Goal: Task Accomplishment & Management: Use online tool/utility

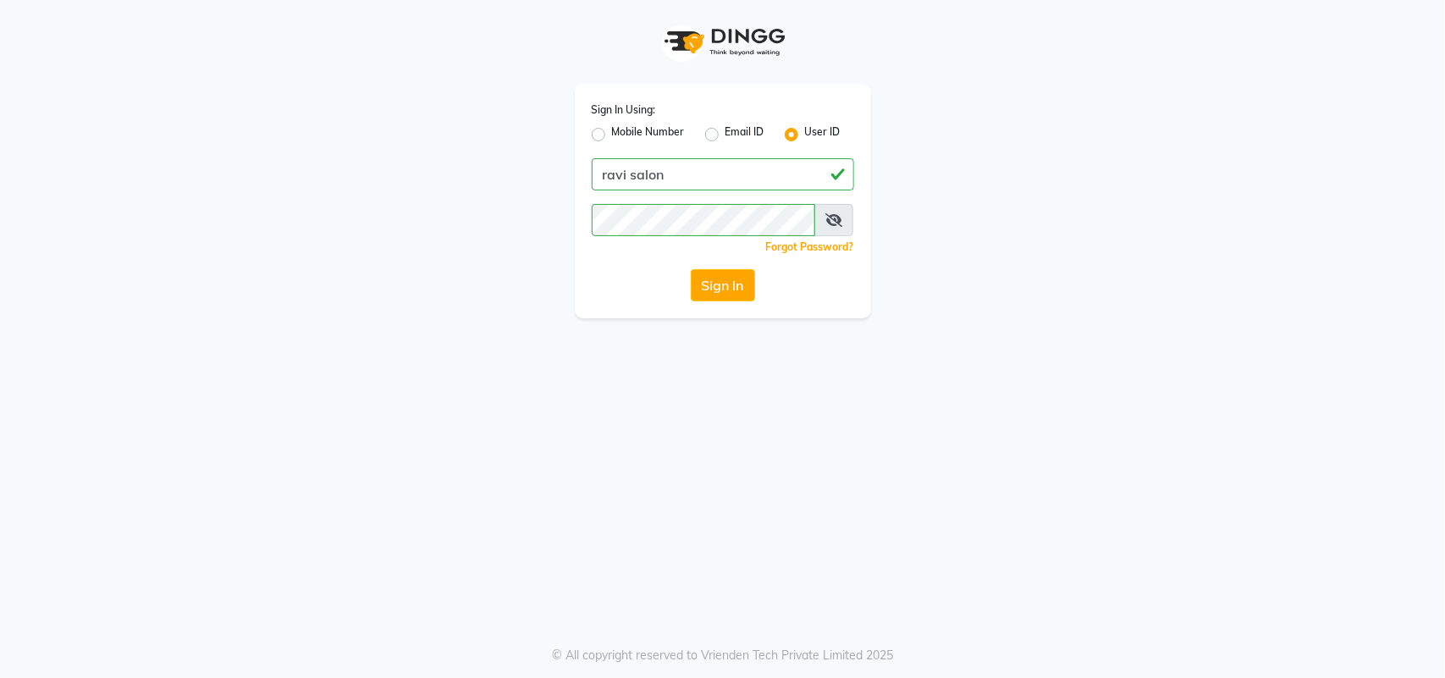
click at [691, 269] on button "Sign In" at bounding box center [723, 285] width 64 height 32
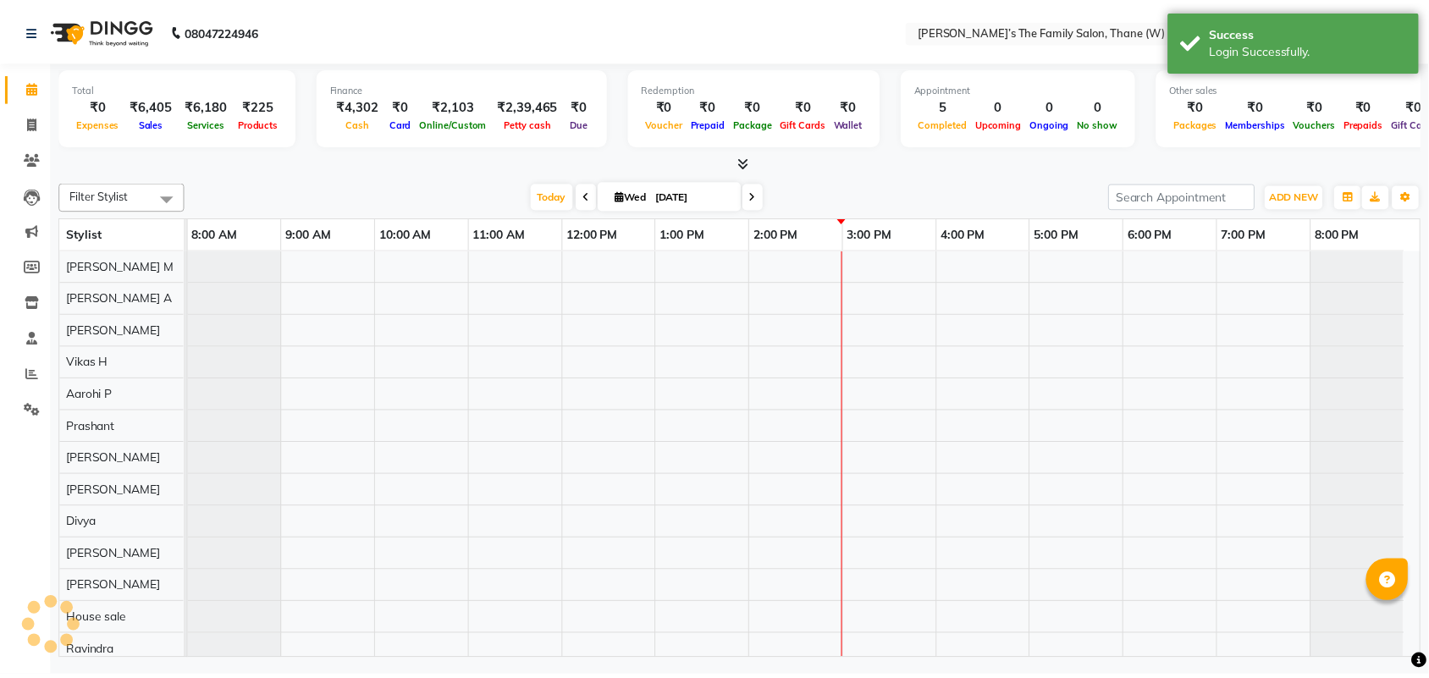
scroll to position [23, 0]
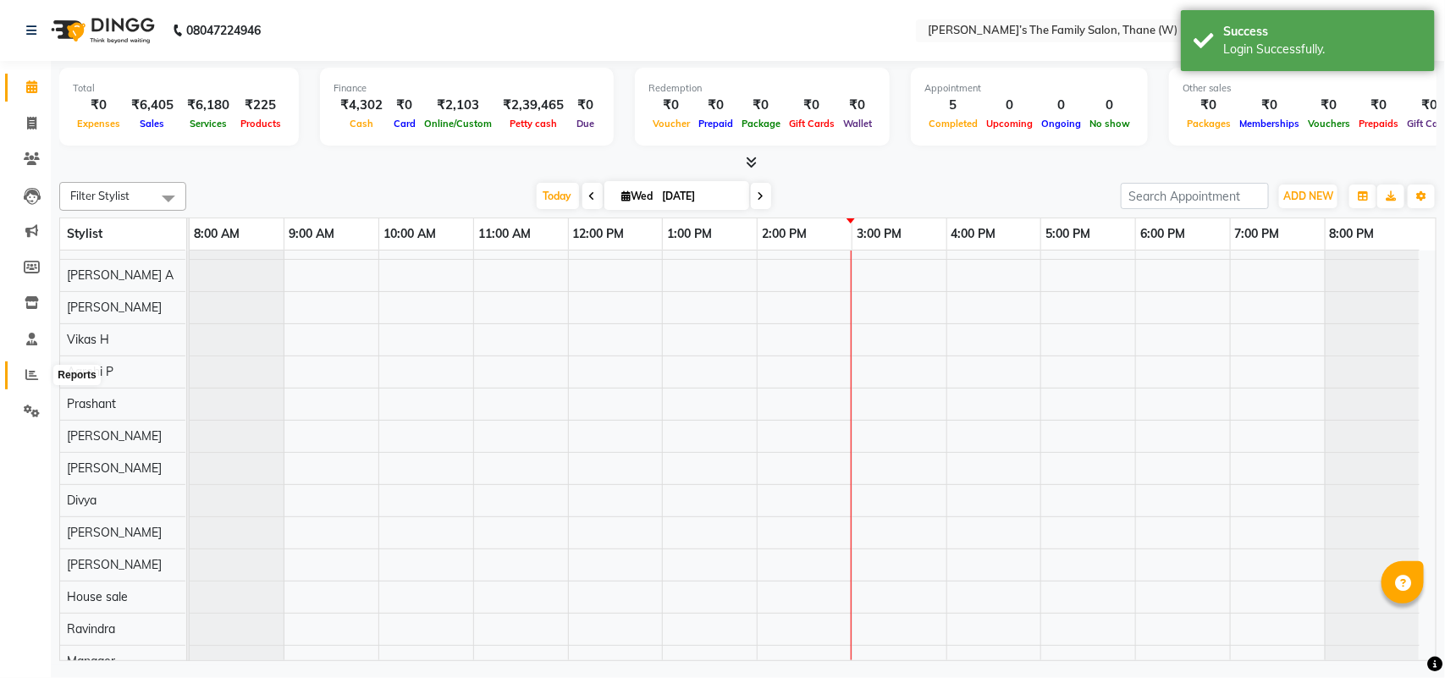
click at [28, 369] on icon at bounding box center [31, 374] width 13 height 13
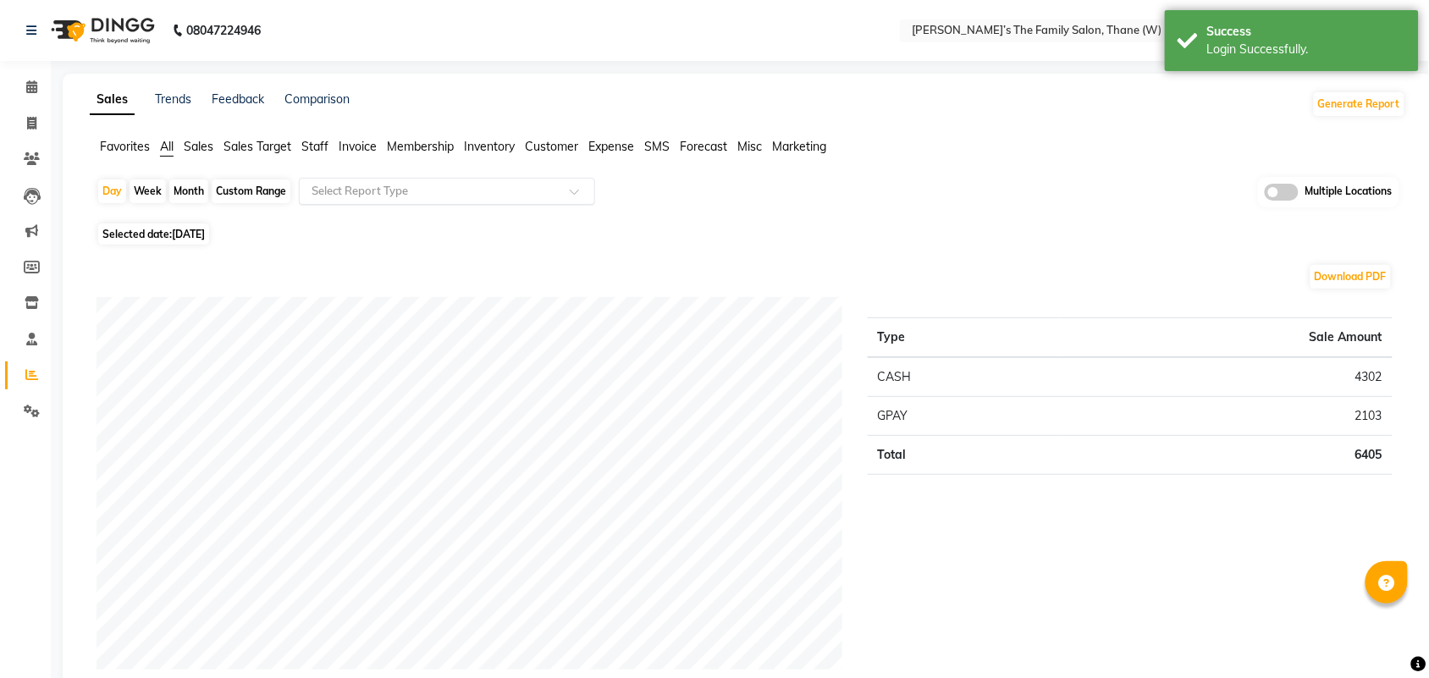
click at [364, 196] on input "text" at bounding box center [430, 191] width 244 height 17
click at [361, 145] on span "Invoice" at bounding box center [358, 146] width 38 height 15
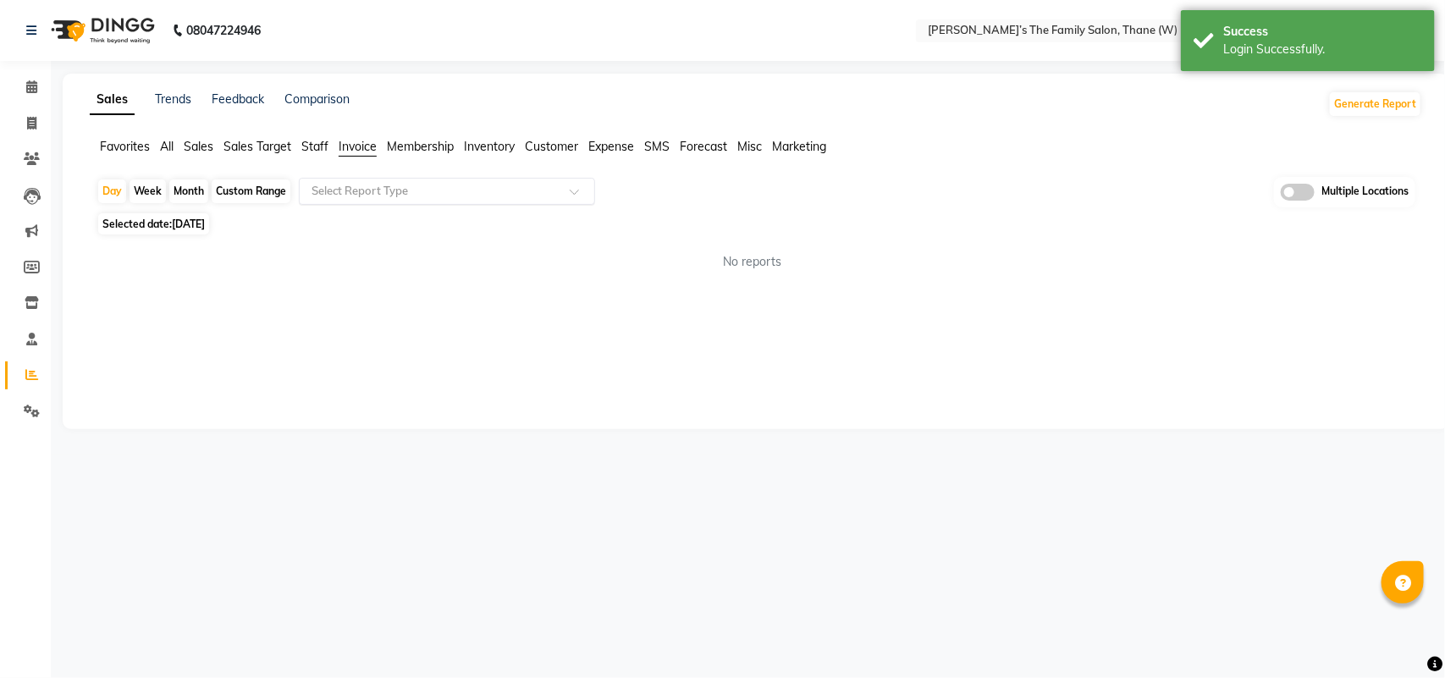
click at [374, 191] on input "text" at bounding box center [430, 191] width 244 height 17
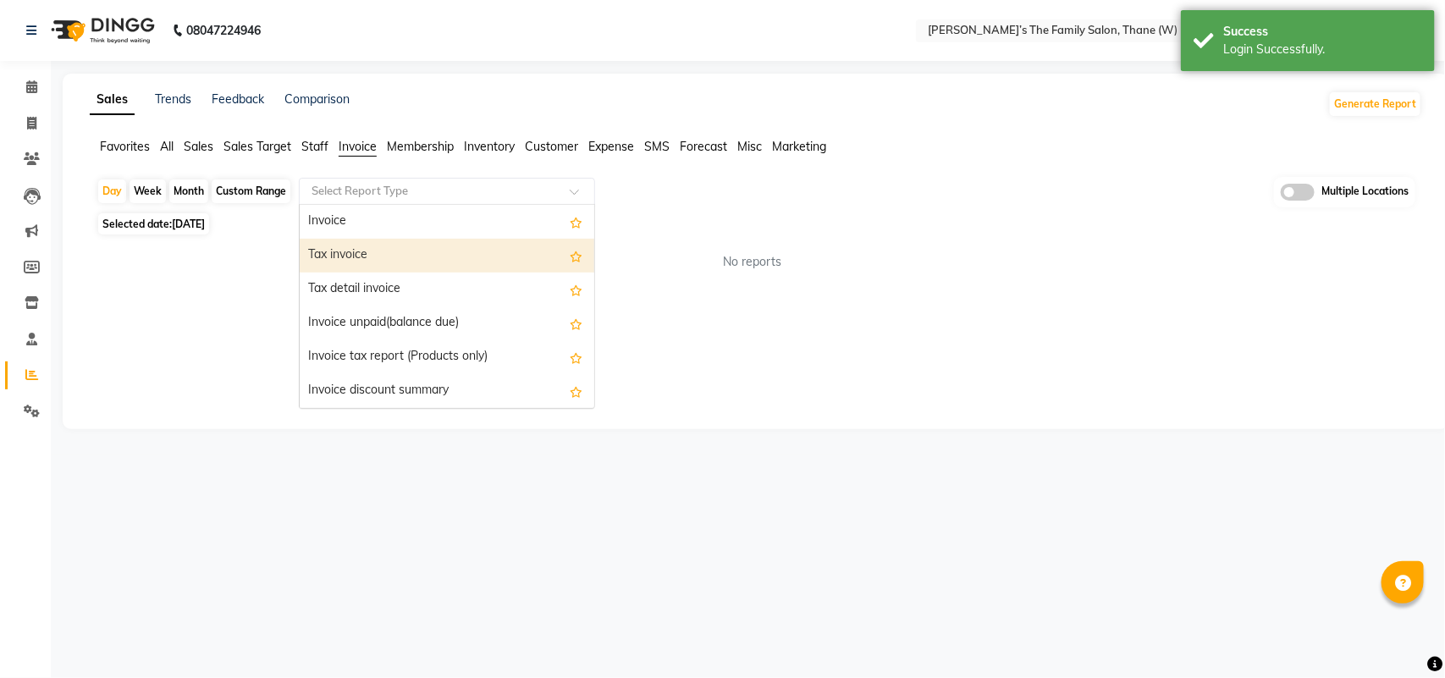
click at [385, 244] on div "Tax invoice" at bounding box center [447, 256] width 295 height 34
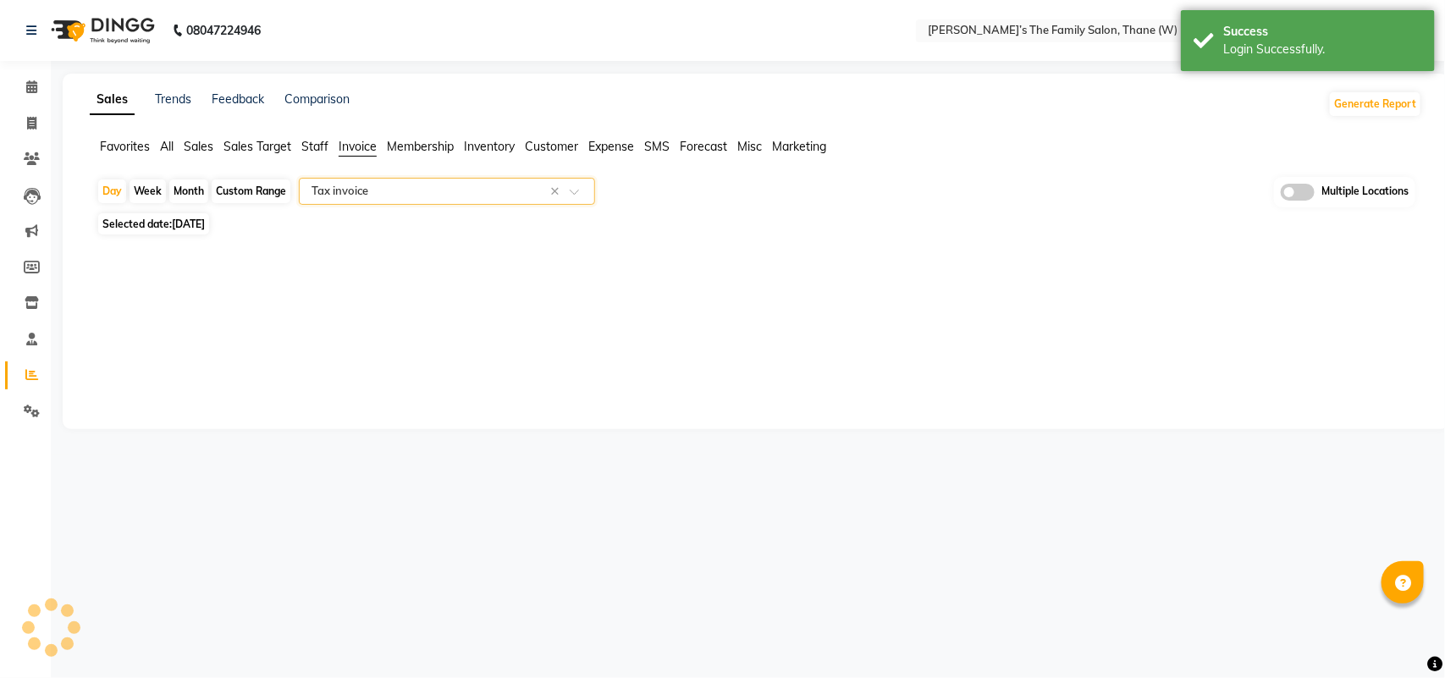
select select "full_report"
select select "csv"
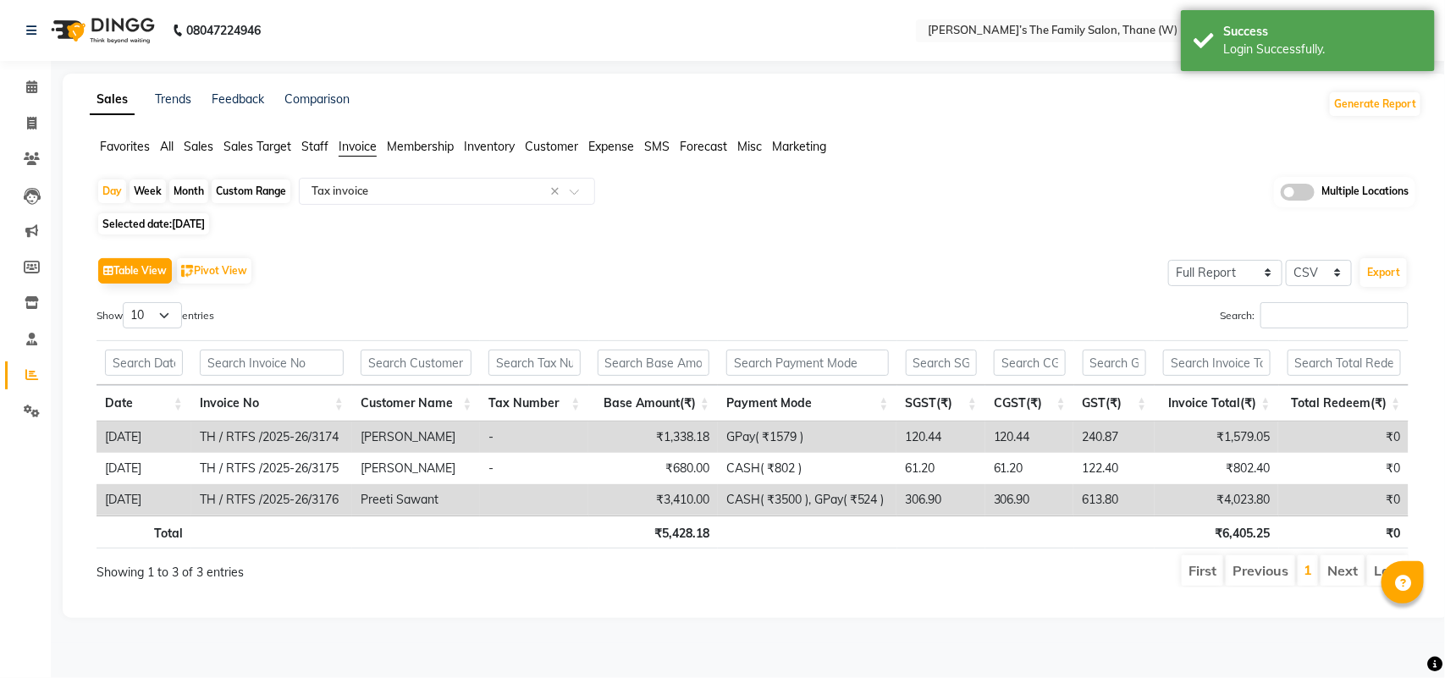
click at [205, 223] on span "[DATE]" at bounding box center [188, 224] width 33 height 13
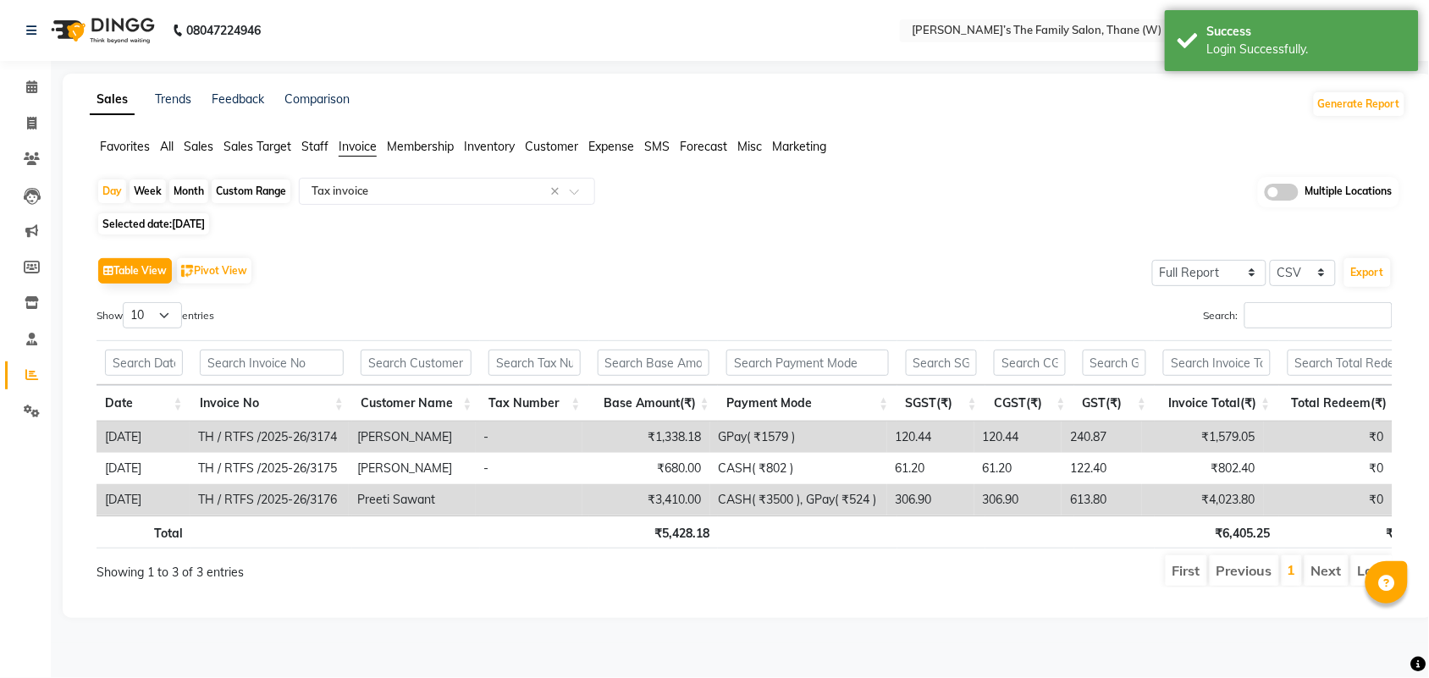
select select "9"
select select "2025"
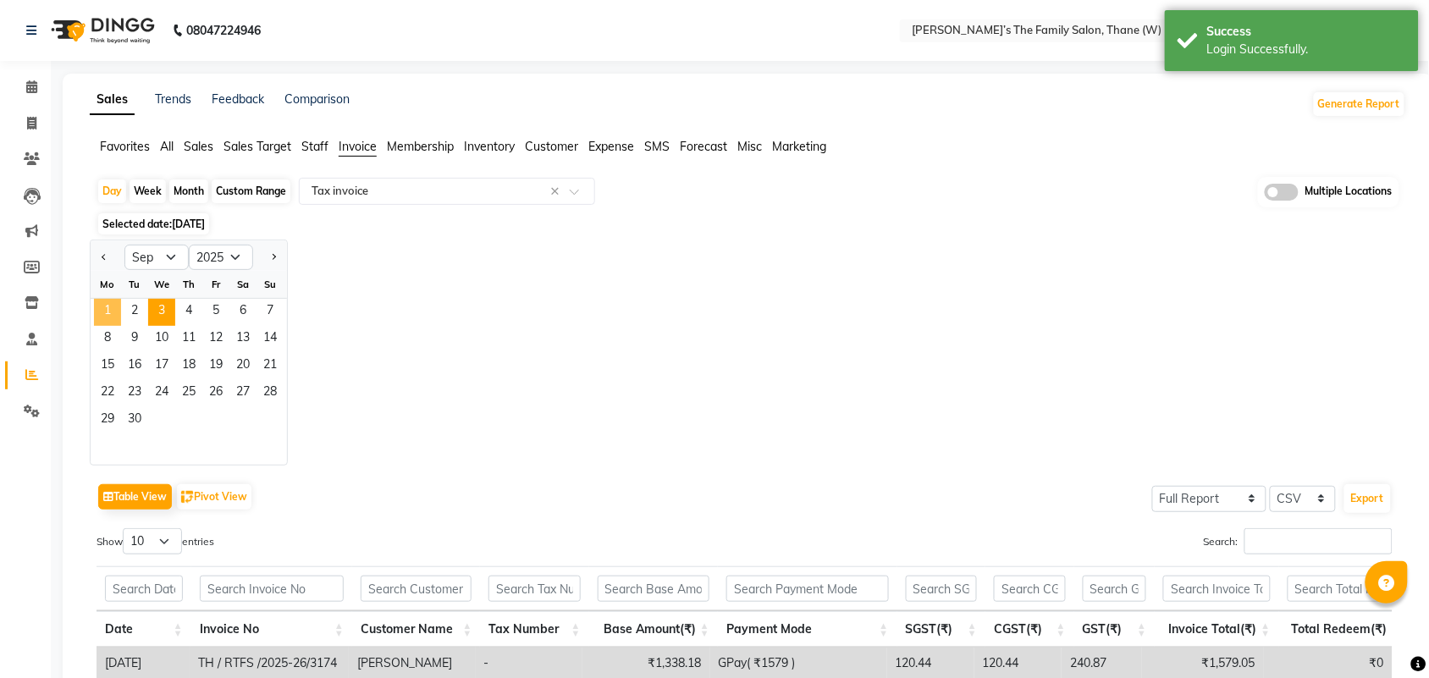
click at [114, 307] on span "1" at bounding box center [107, 312] width 27 height 27
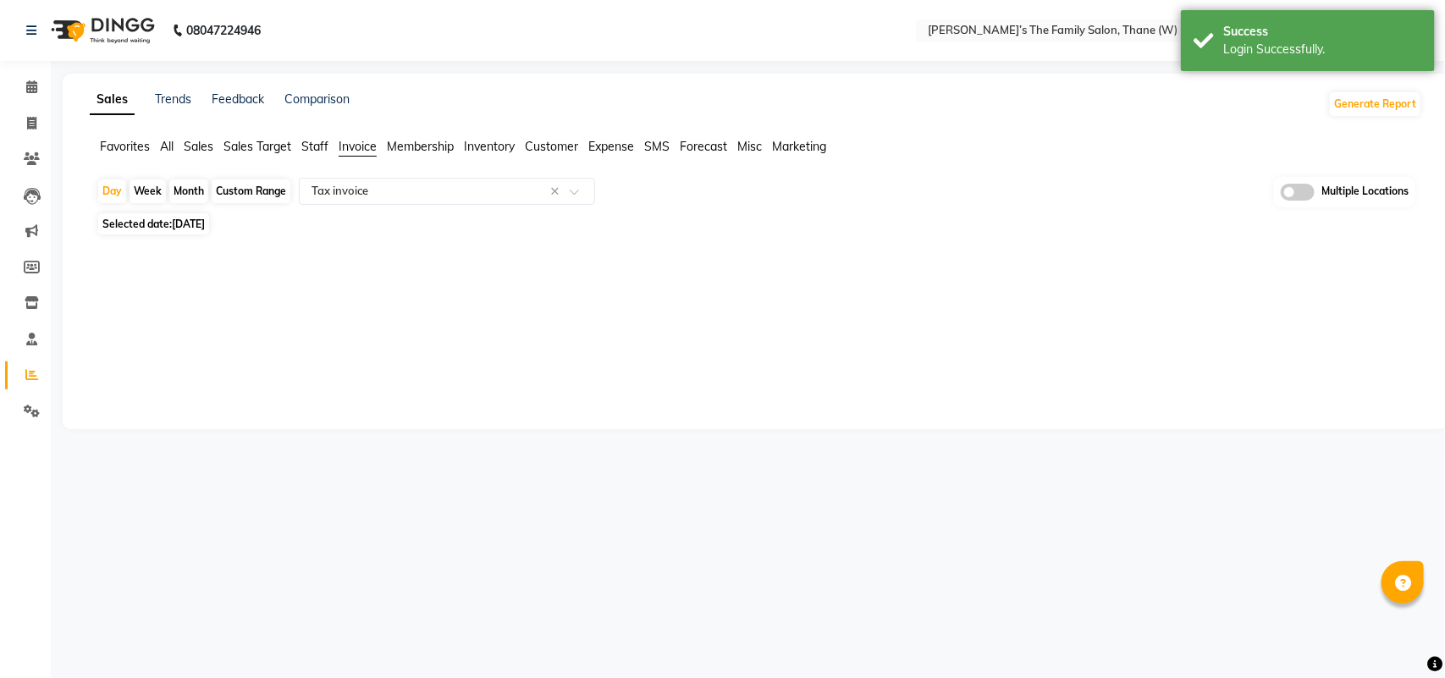
click at [196, 225] on span "[DATE]" at bounding box center [188, 224] width 33 height 13
select select "9"
select select "2025"
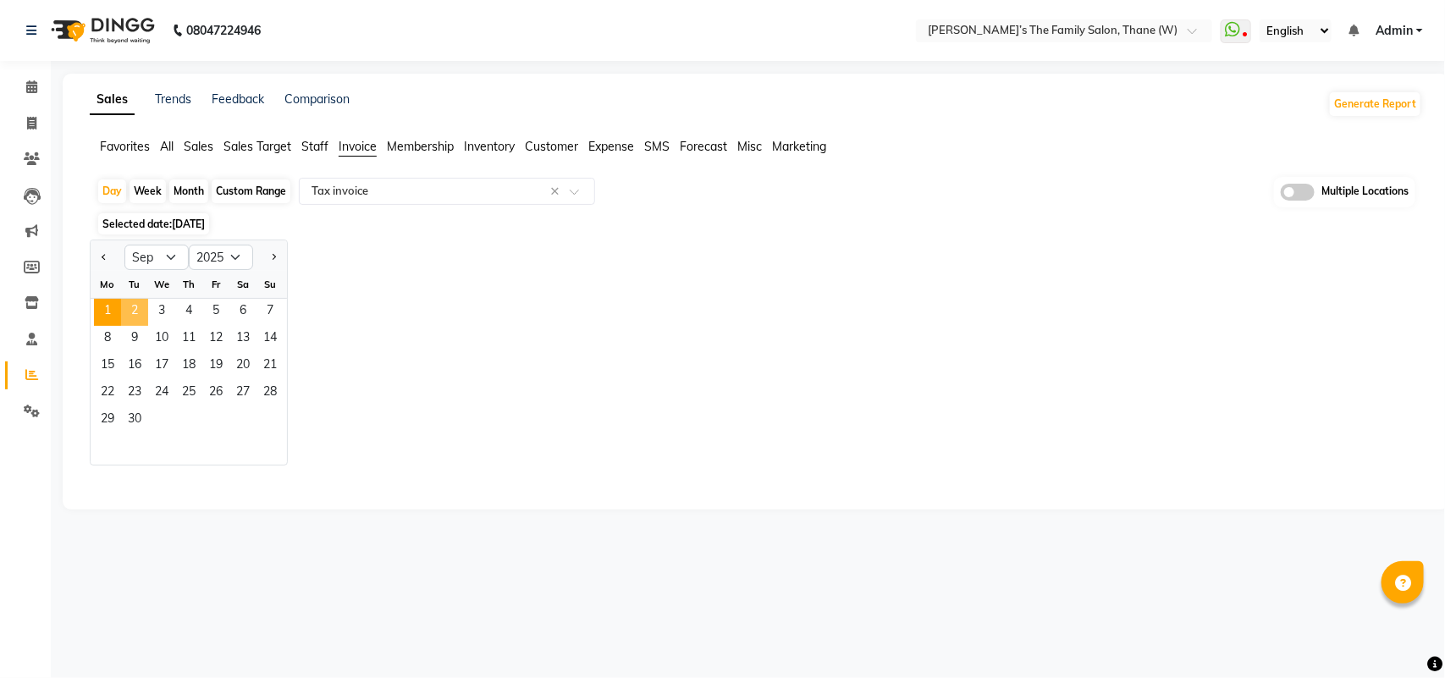
click at [134, 316] on span "2" at bounding box center [134, 312] width 27 height 27
select select "full_report"
select select "csv"
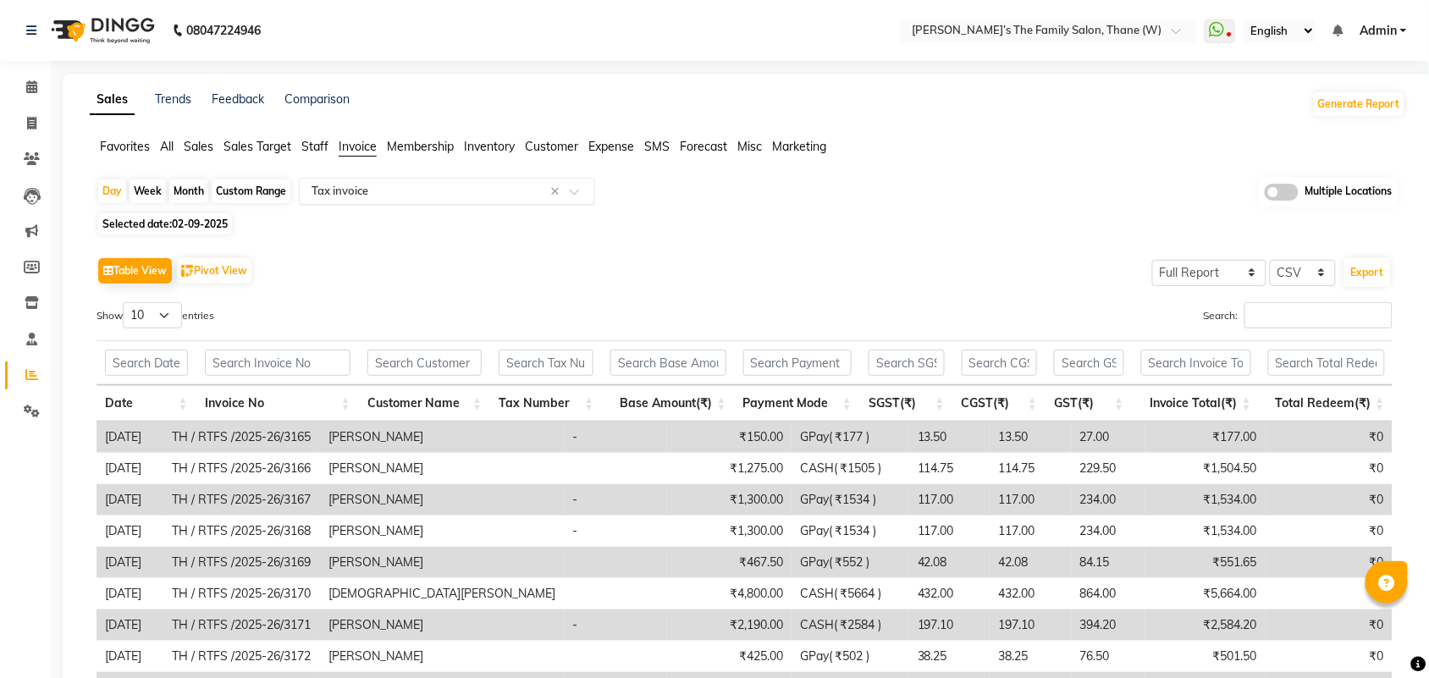
click at [357, 195] on input "text" at bounding box center [430, 191] width 244 height 17
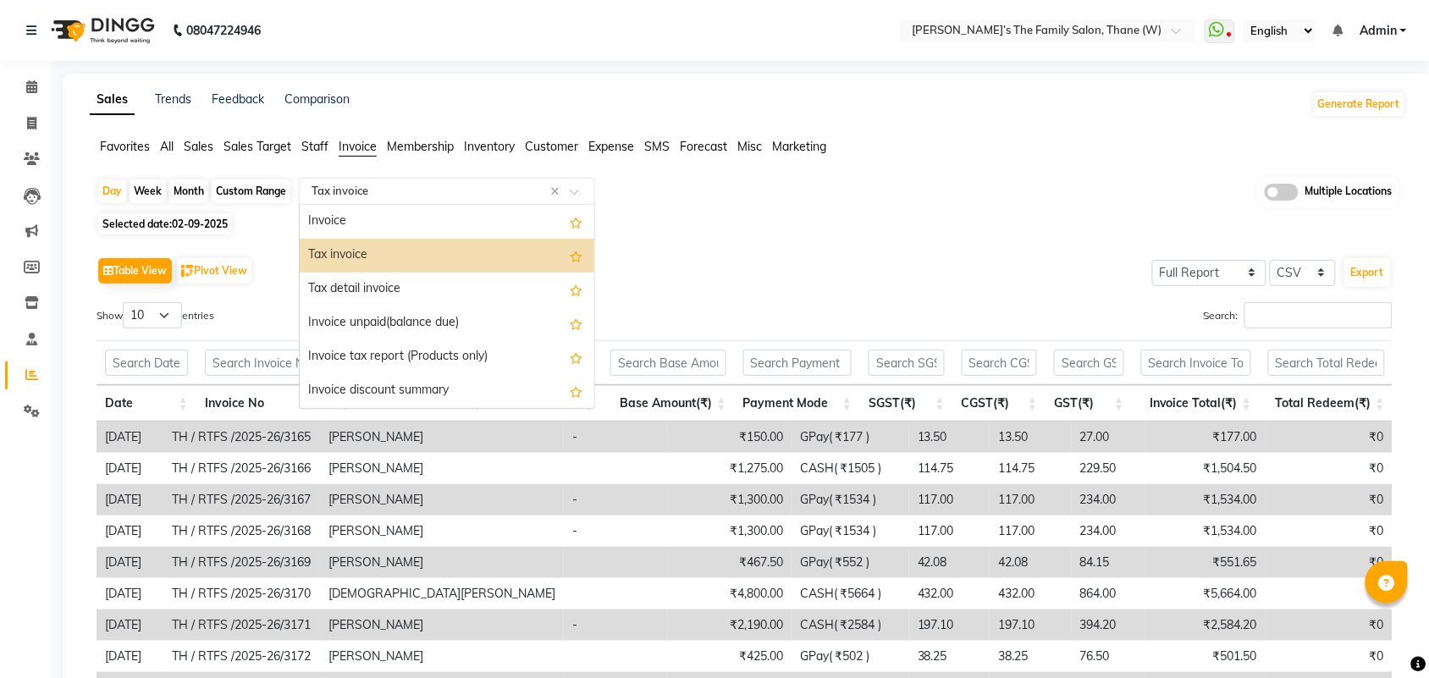
click at [377, 250] on div "Tax invoice" at bounding box center [447, 256] width 295 height 34
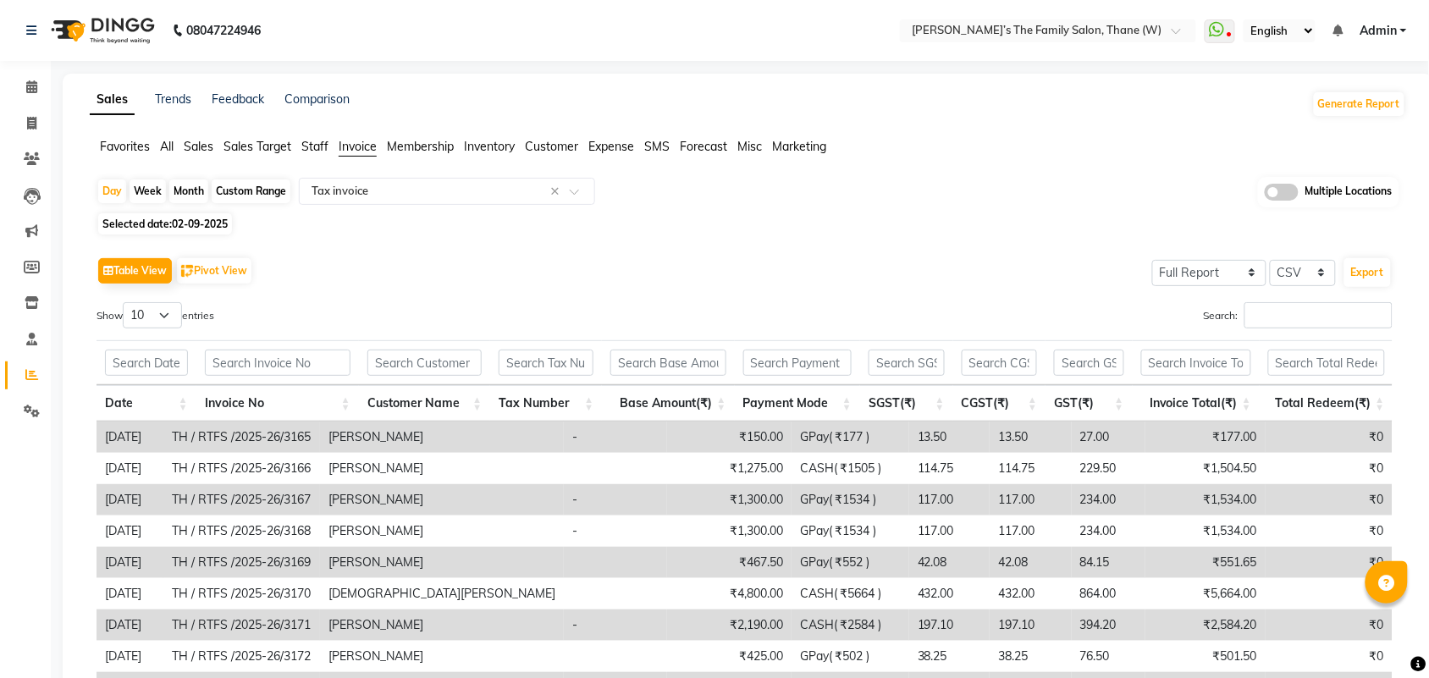
click at [1288, 195] on span at bounding box center [1281, 192] width 34 height 17
click at [1264, 195] on input "checkbox" at bounding box center [1264, 195] width 0 height 0
click at [842, 200] on span "[PERSON_NAME]’s the Family Salon, THANE (W) x" at bounding box center [766, 193] width 300 height 29
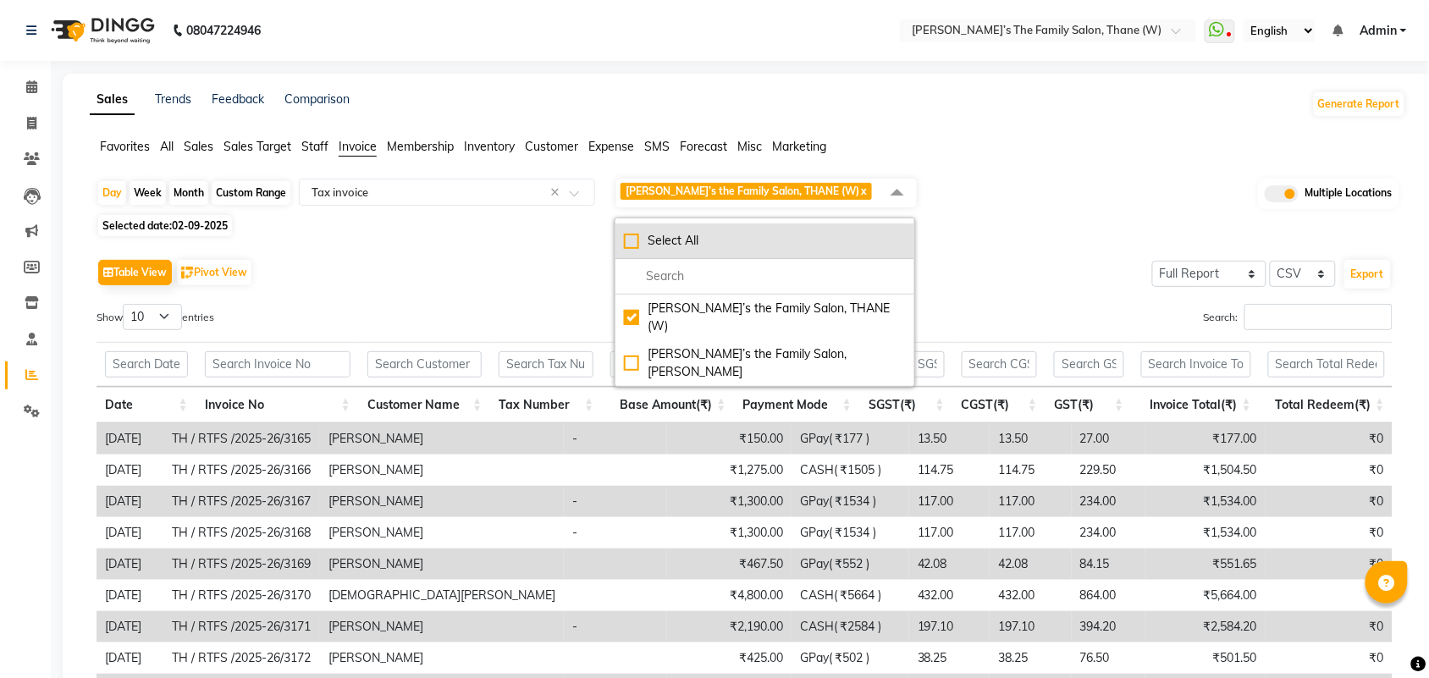
click at [713, 243] on div "Select All" at bounding box center [765, 241] width 282 height 18
checkbox input "true"
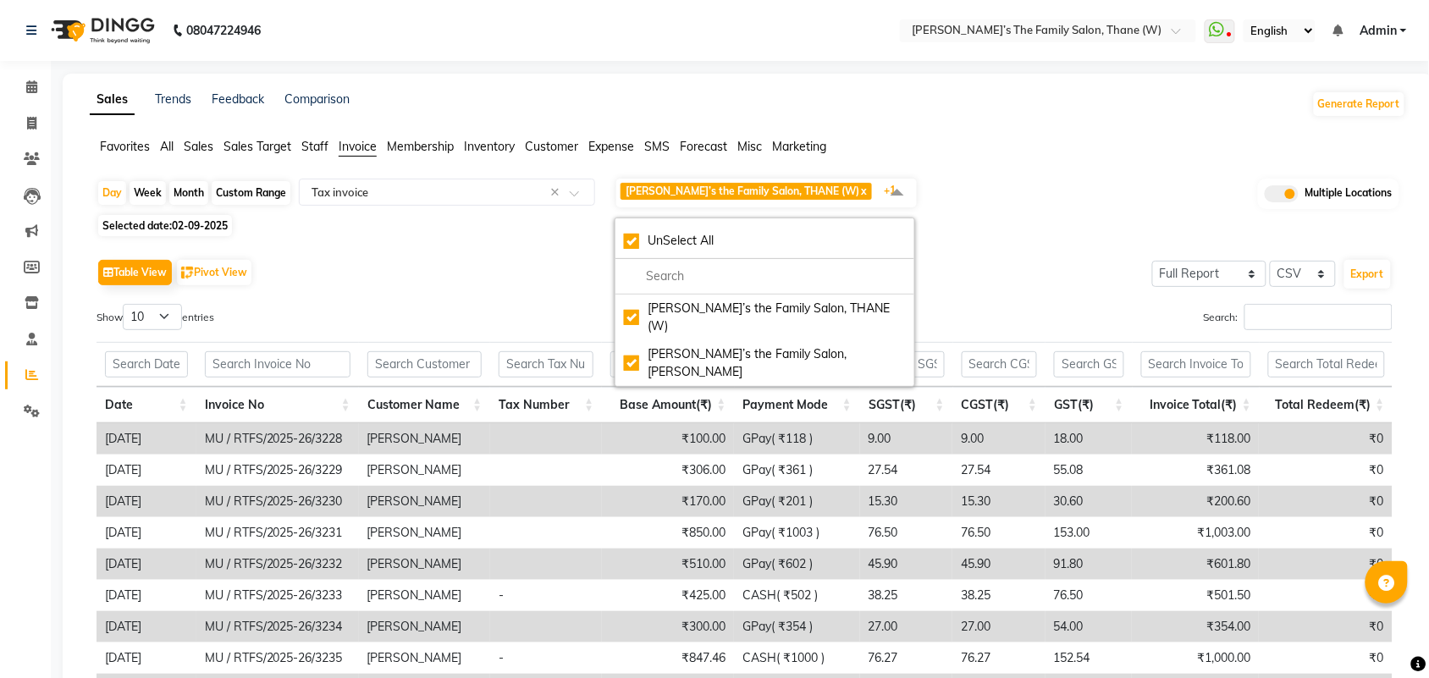
click at [1008, 237] on div "Day Week Month Custom Range Select Report Type × Tax invoice × [PERSON_NAME]’s …" at bounding box center [748, 499] width 1316 height 645
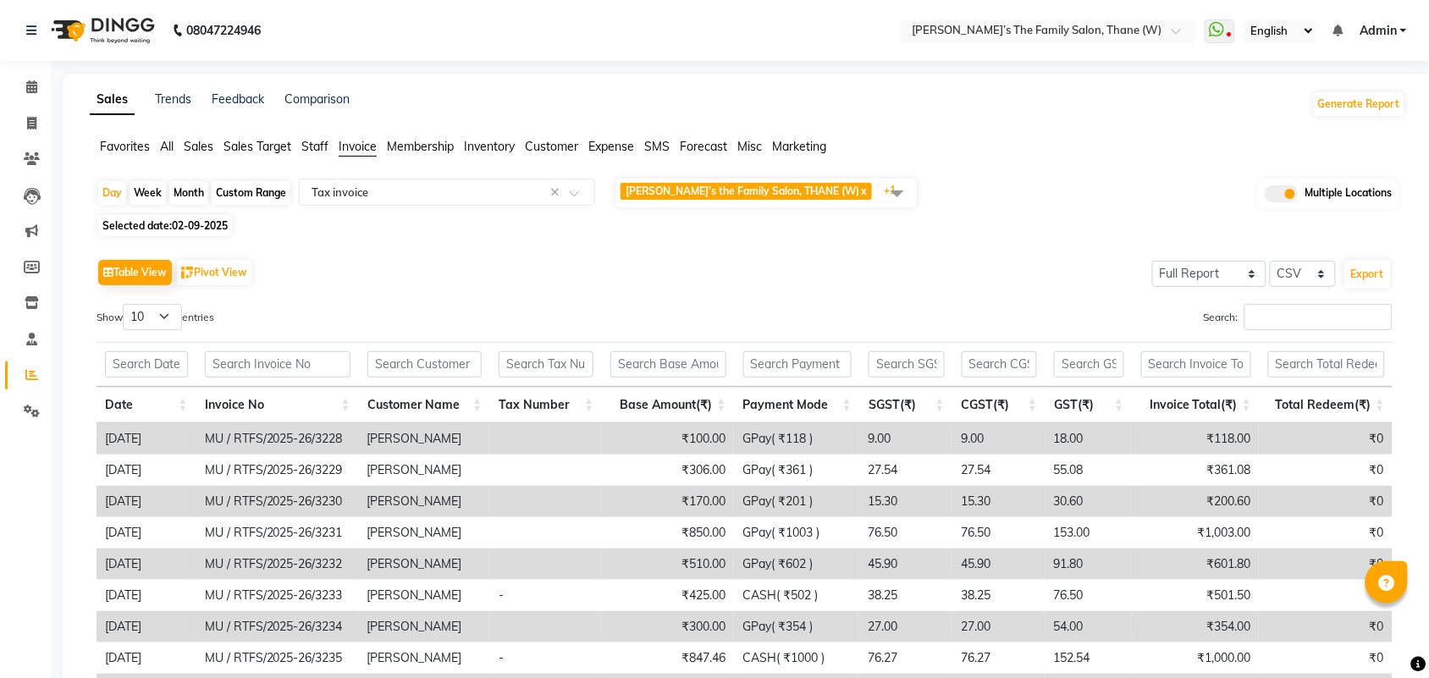
click at [26, 107] on li "Invoice" at bounding box center [25, 124] width 51 height 36
click at [26, 114] on span at bounding box center [32, 123] width 30 height 19
select select "service"
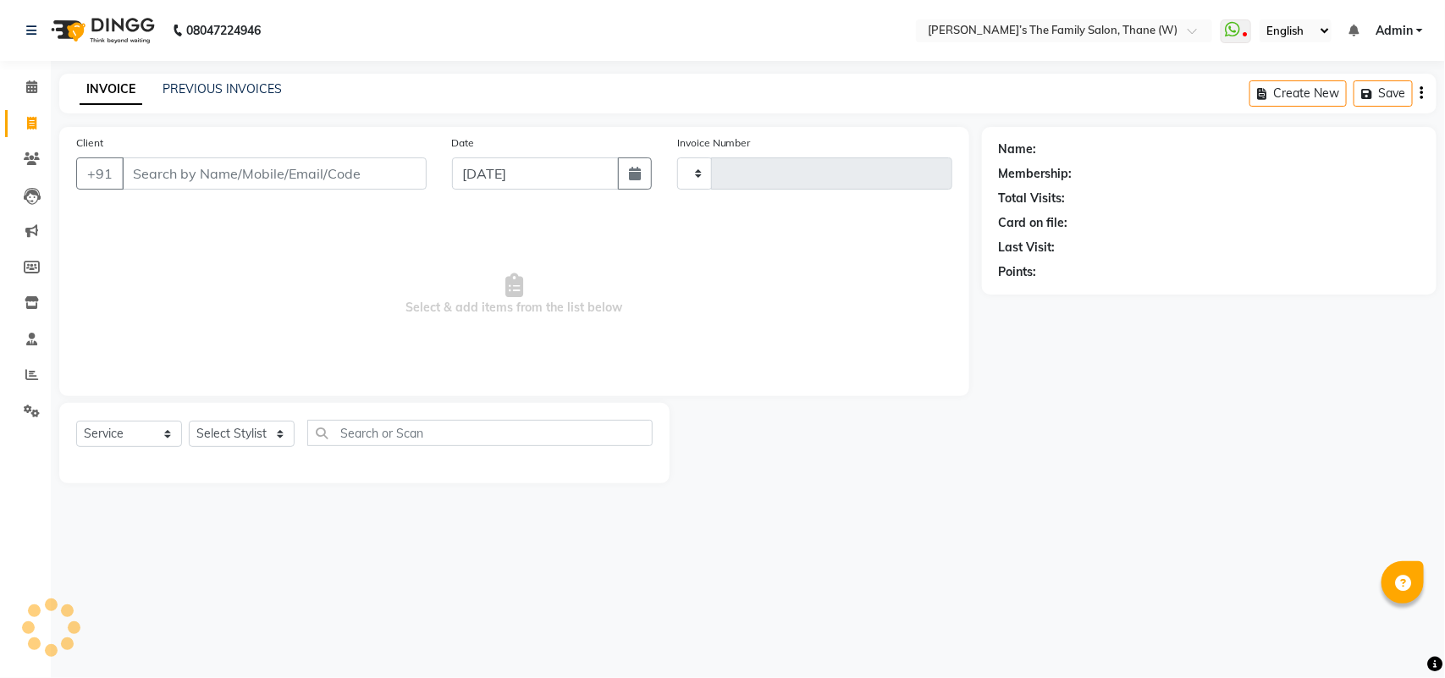
type input "3177"
select select "8004"
click at [24, 91] on span at bounding box center [32, 87] width 30 height 19
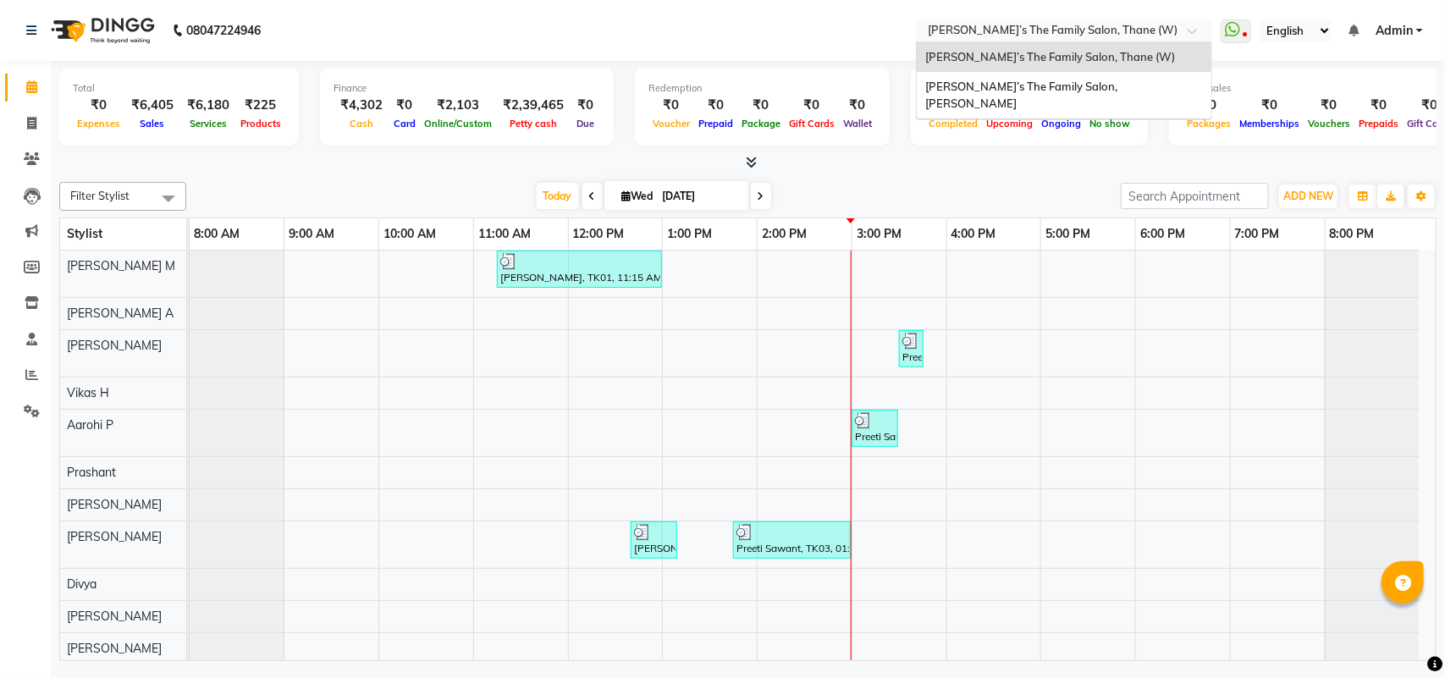
click at [1090, 27] on input "text" at bounding box center [1046, 32] width 245 height 17
click at [1077, 80] on span "[PERSON_NAME]’s The Family Salon, [PERSON_NAME]" at bounding box center [1022, 95] width 195 height 30
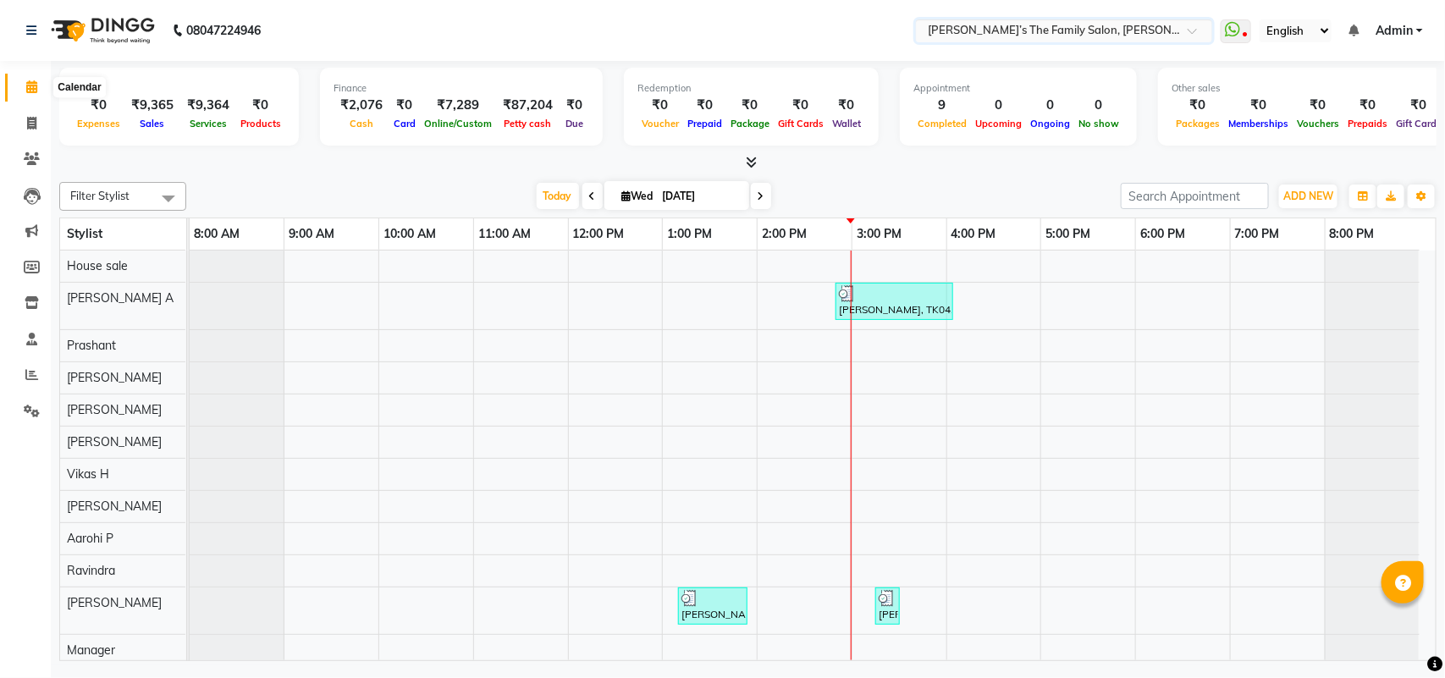
click at [28, 85] on icon at bounding box center [31, 86] width 11 height 13
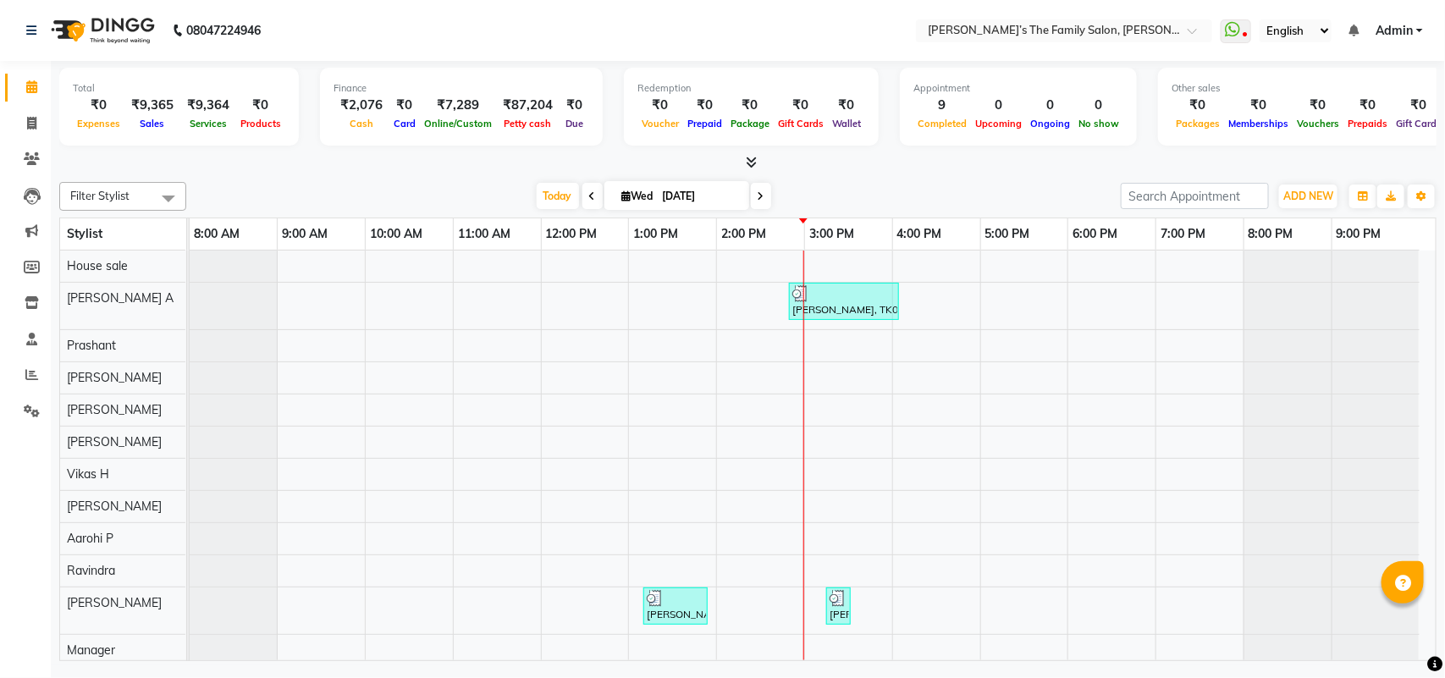
click at [1399, 30] on span "Admin" at bounding box center [1393, 31] width 37 height 18
click at [1352, 124] on link "Sign out" at bounding box center [1335, 116] width 155 height 26
